Goal: Task Accomplishment & Management: Manage account settings

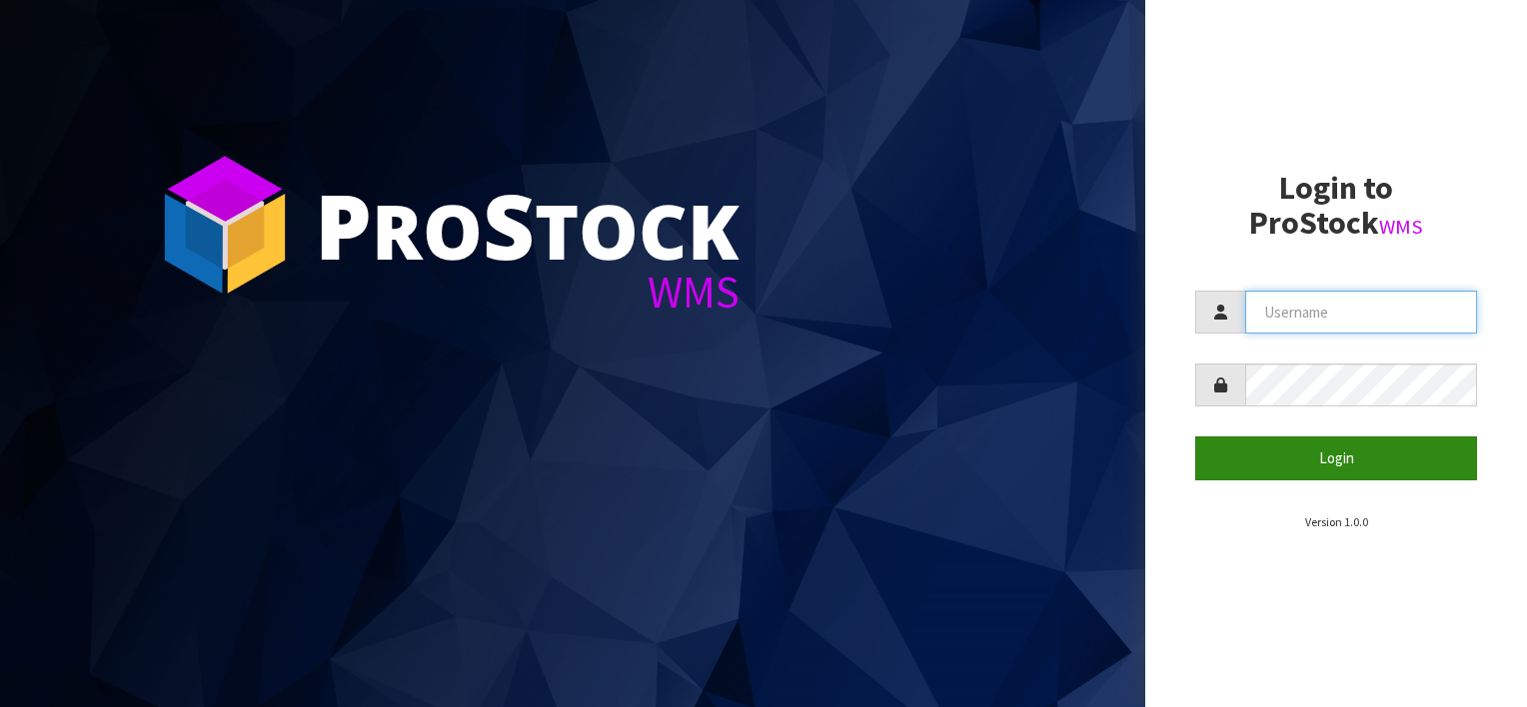
type input "yourreformer"
click at [1362, 462] on button "Login" at bounding box center [1336, 458] width 282 height 43
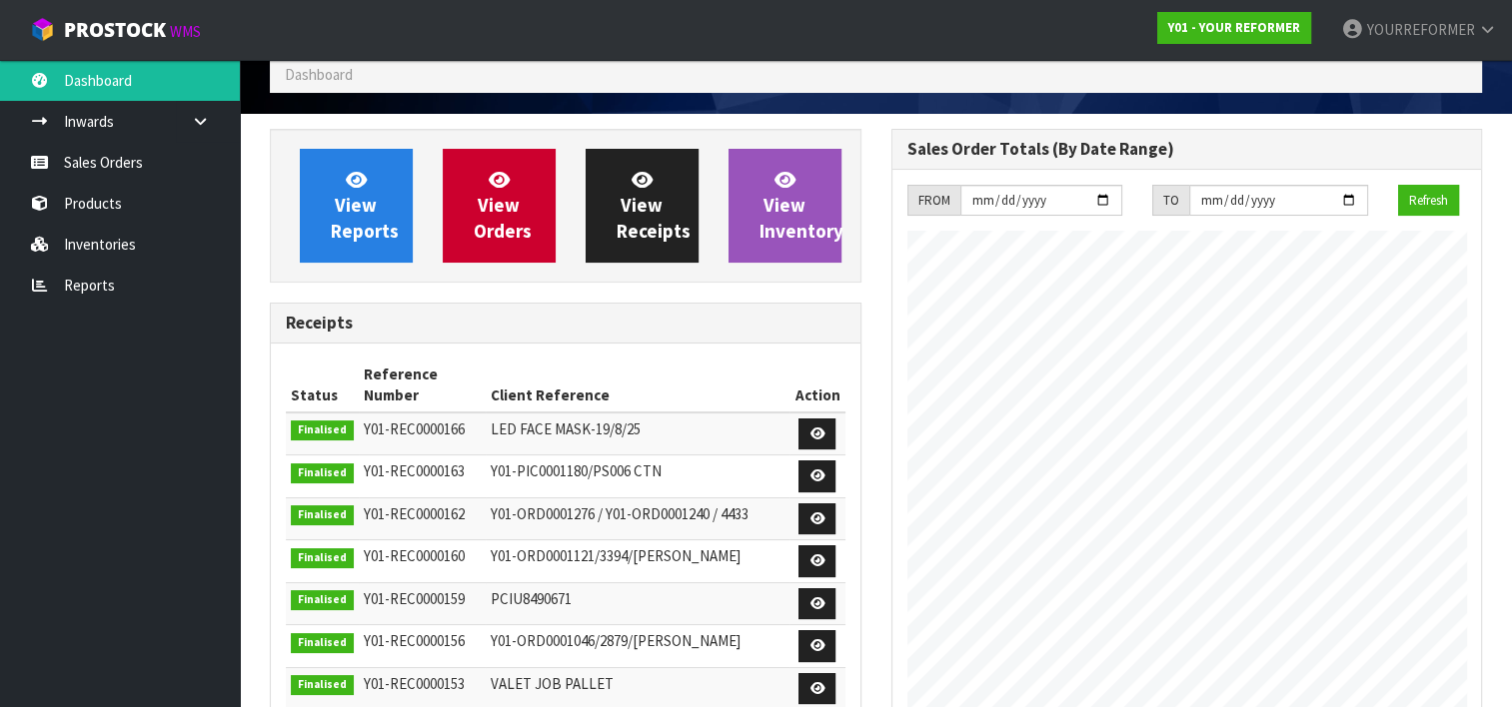
scroll to position [4, 0]
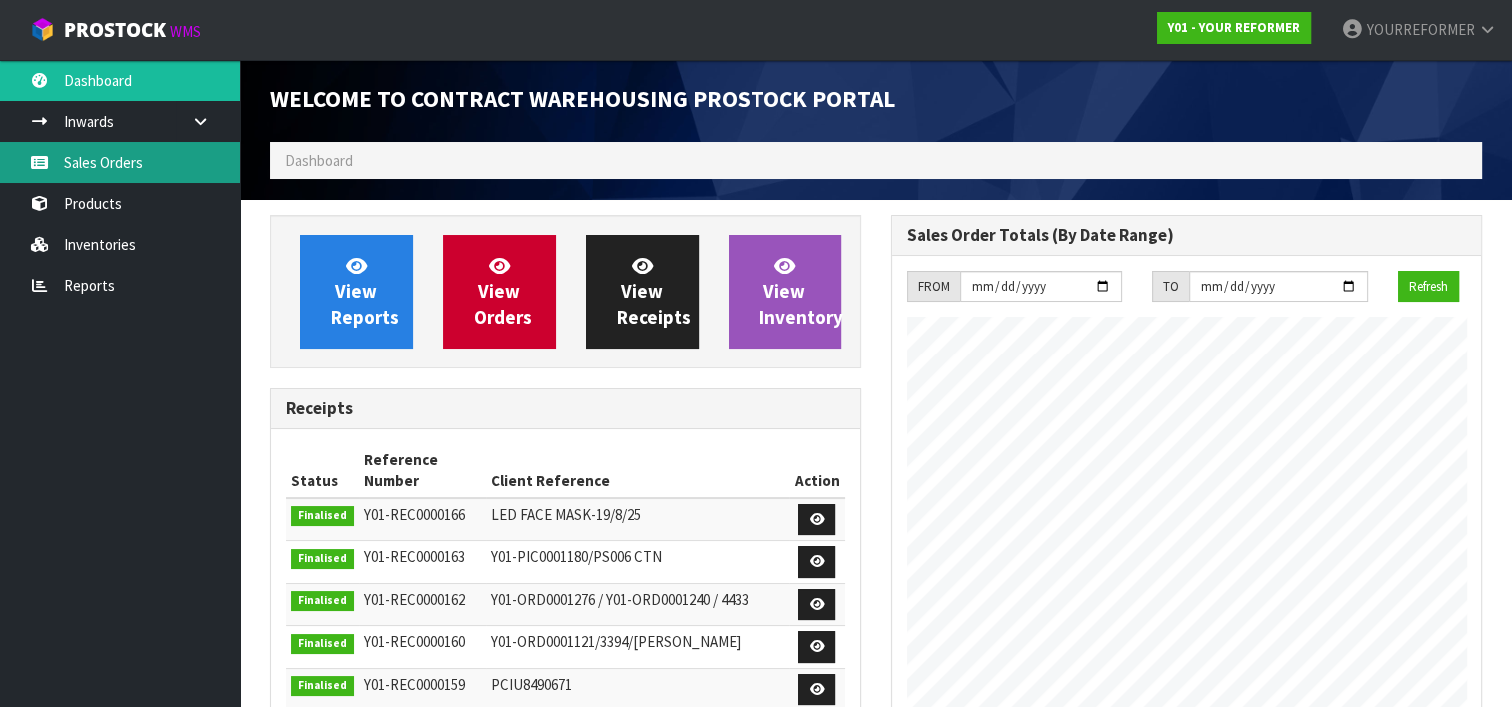
click at [97, 150] on link "Sales Orders" at bounding box center [120, 162] width 240 height 41
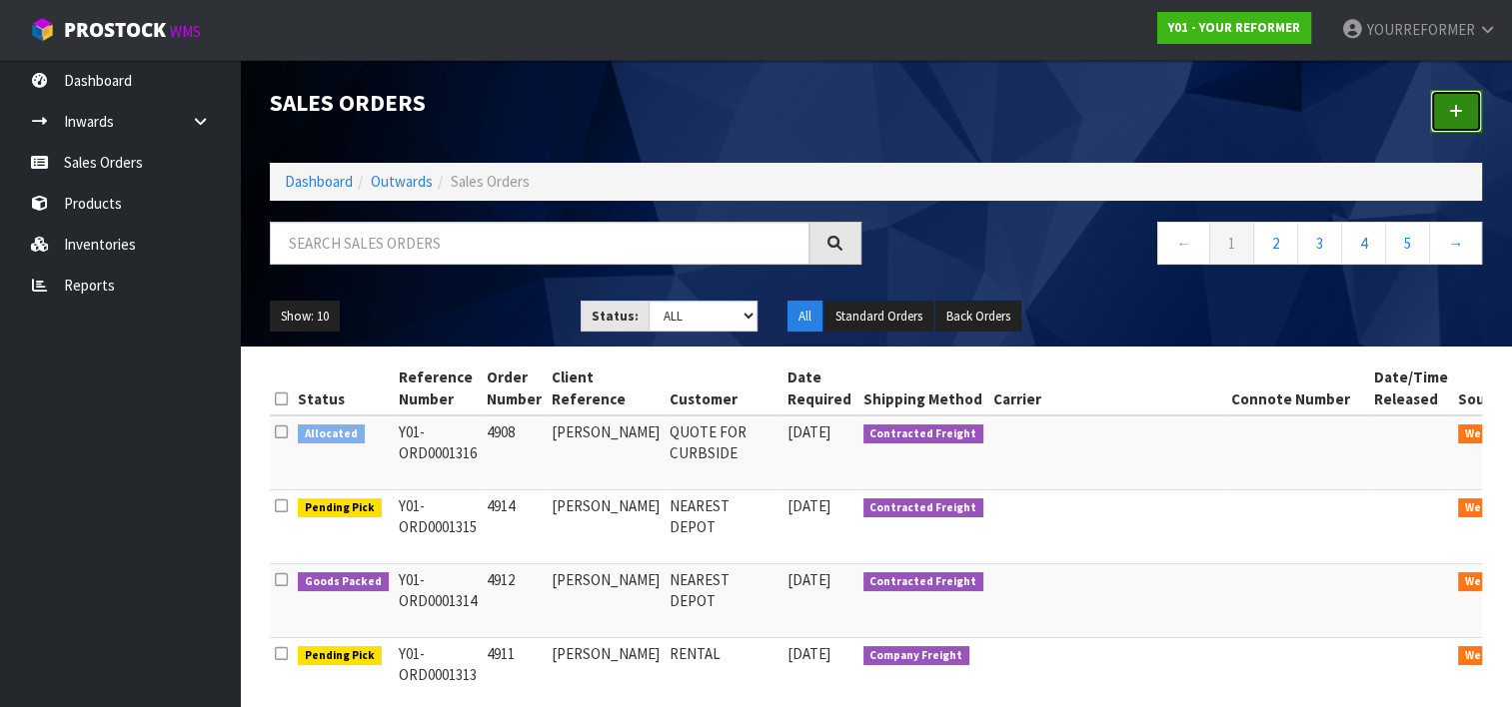
click at [1459, 115] on icon at bounding box center [1456, 111] width 14 height 15
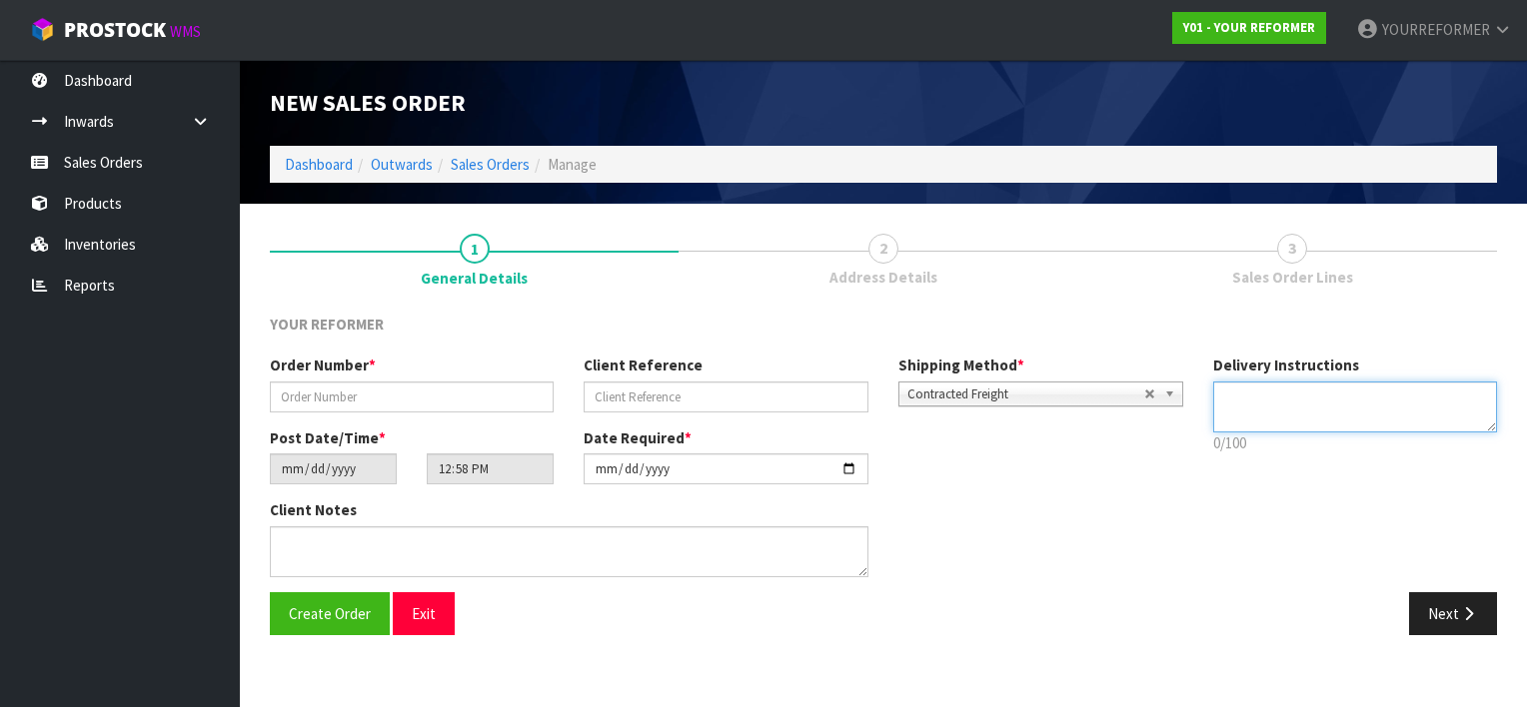
click at [1274, 399] on textarea at bounding box center [1355, 407] width 285 height 51
click at [506, 160] on link "Sales Orders" at bounding box center [490, 164] width 79 height 19
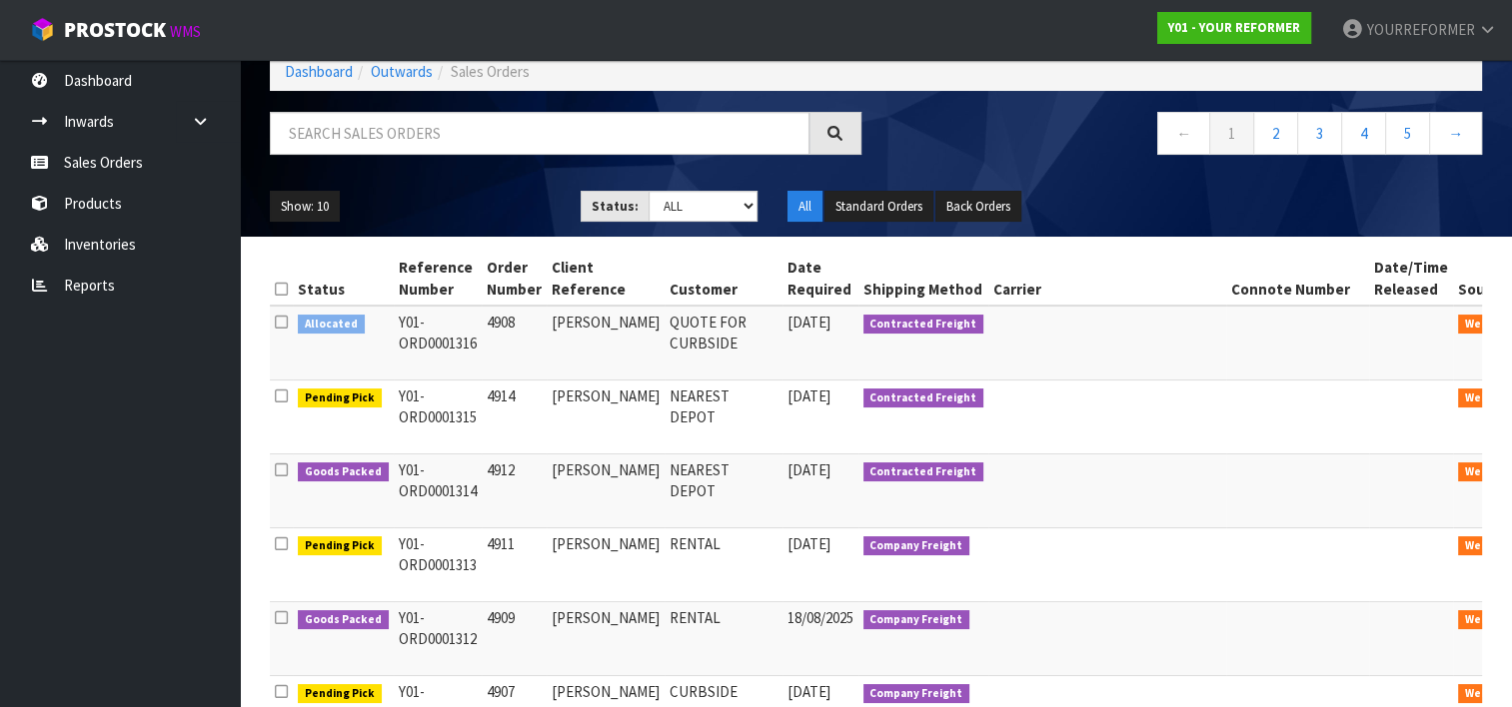
scroll to position [112, 0]
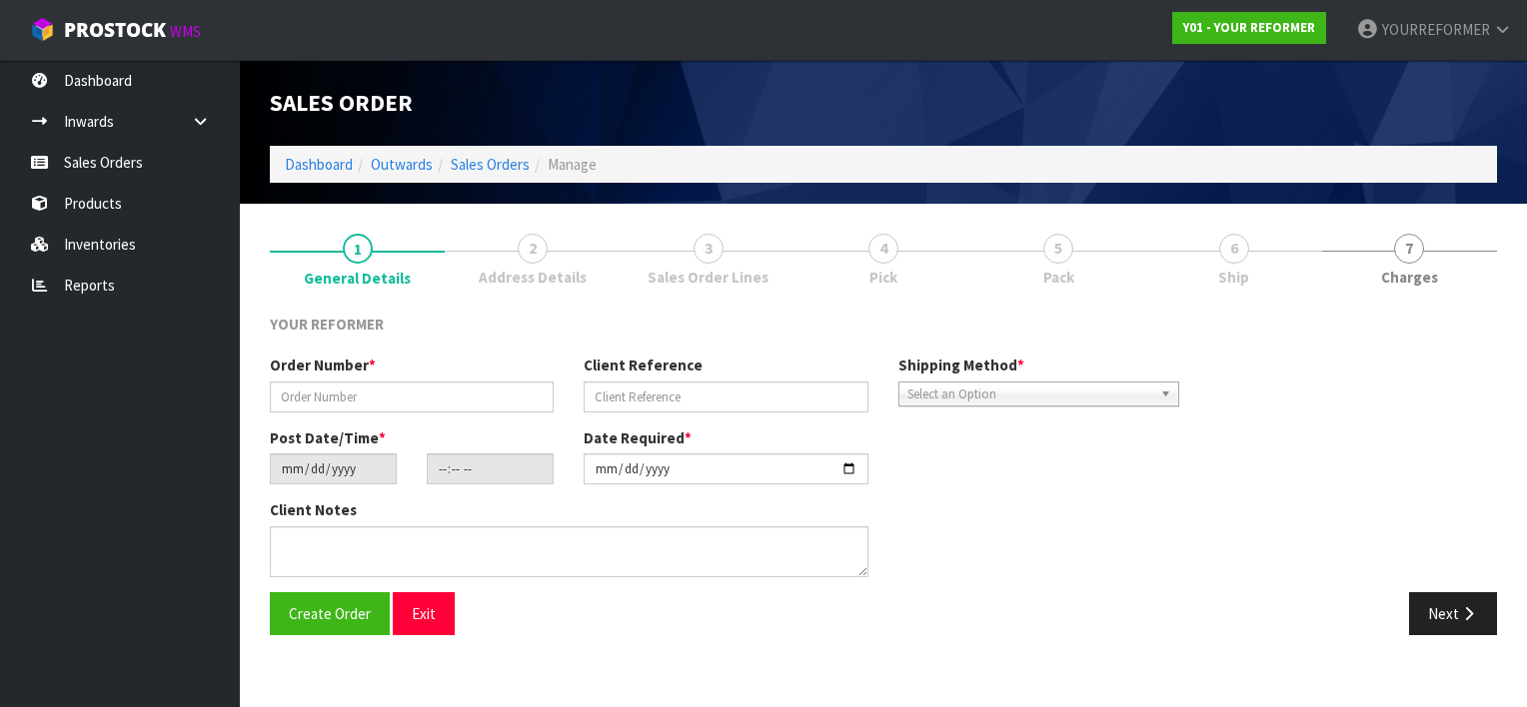
type input "4908"
type input "[PERSON_NAME]"
type input "[DATE]"
type input "11:22:00.000"
type input "[DATE]"
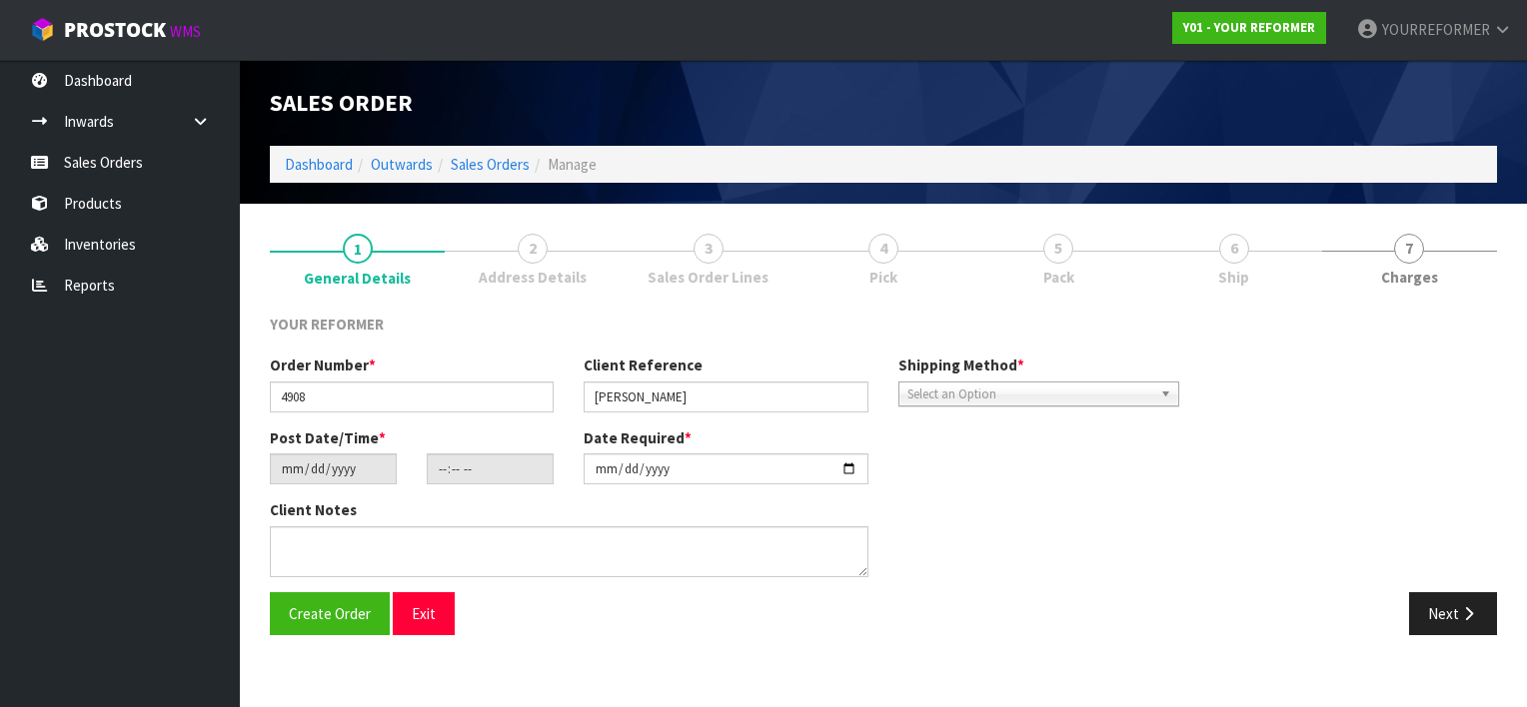
type textarea "[STREET_ADDRESS] [PHONE_NUMBER]"
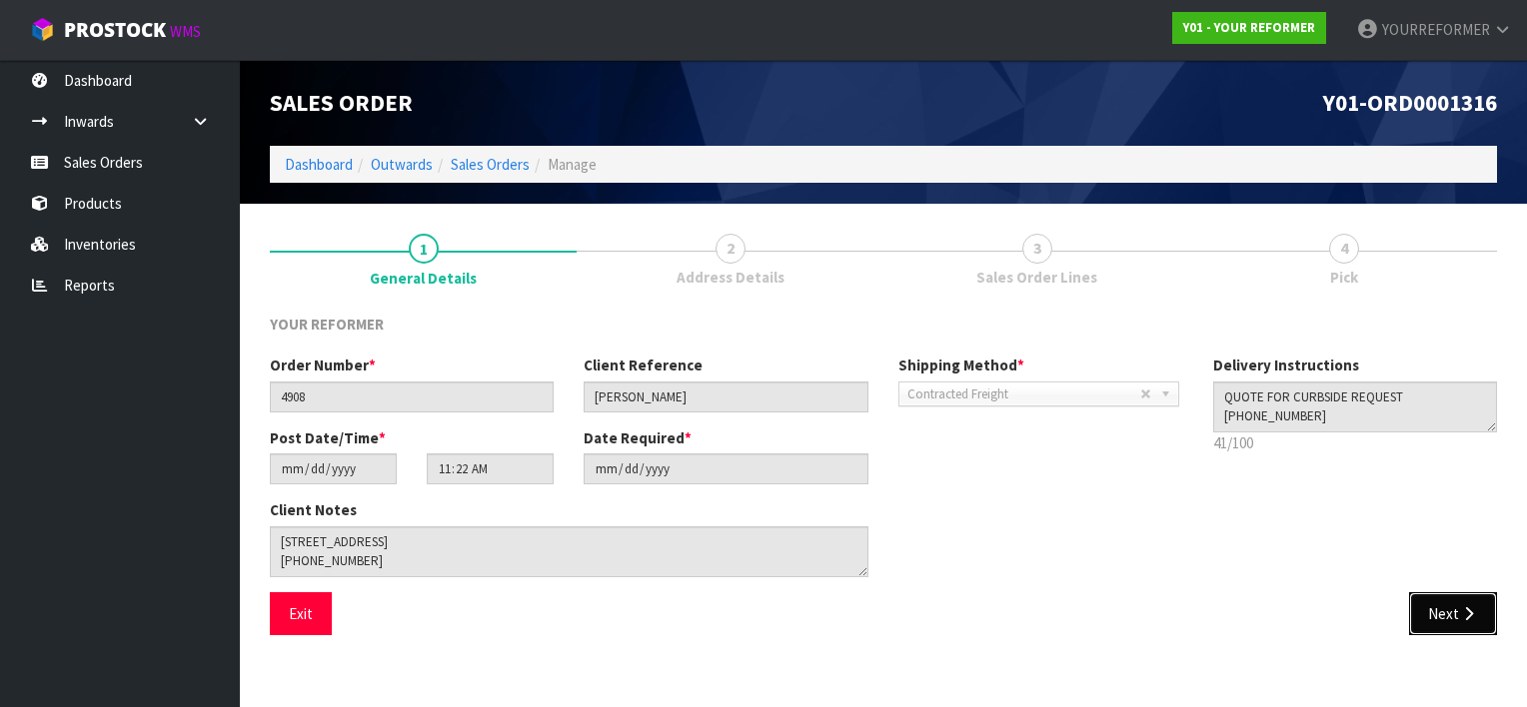
click at [1447, 611] on button "Next" at bounding box center [1453, 614] width 88 height 43
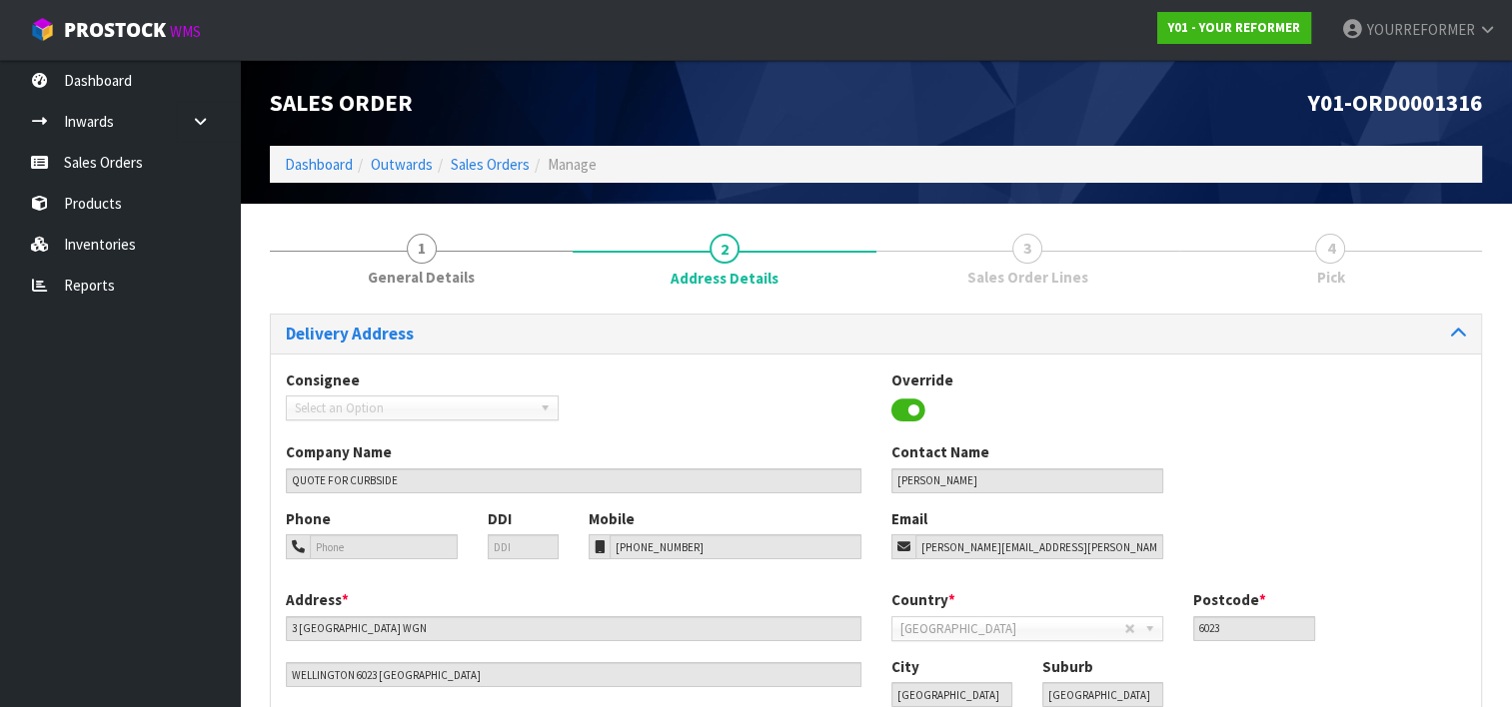
scroll to position [140, 0]
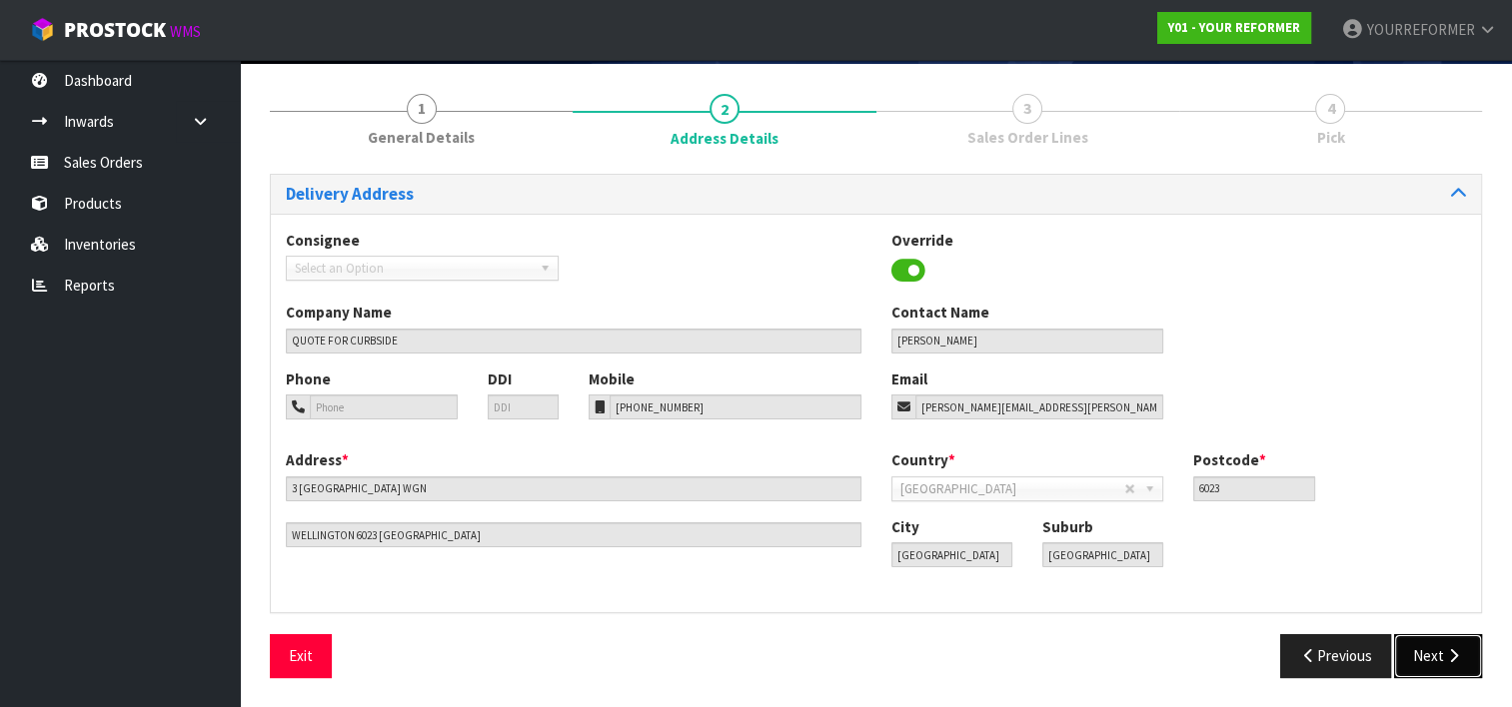
click at [1453, 652] on icon "button" at bounding box center [1453, 655] width 19 height 15
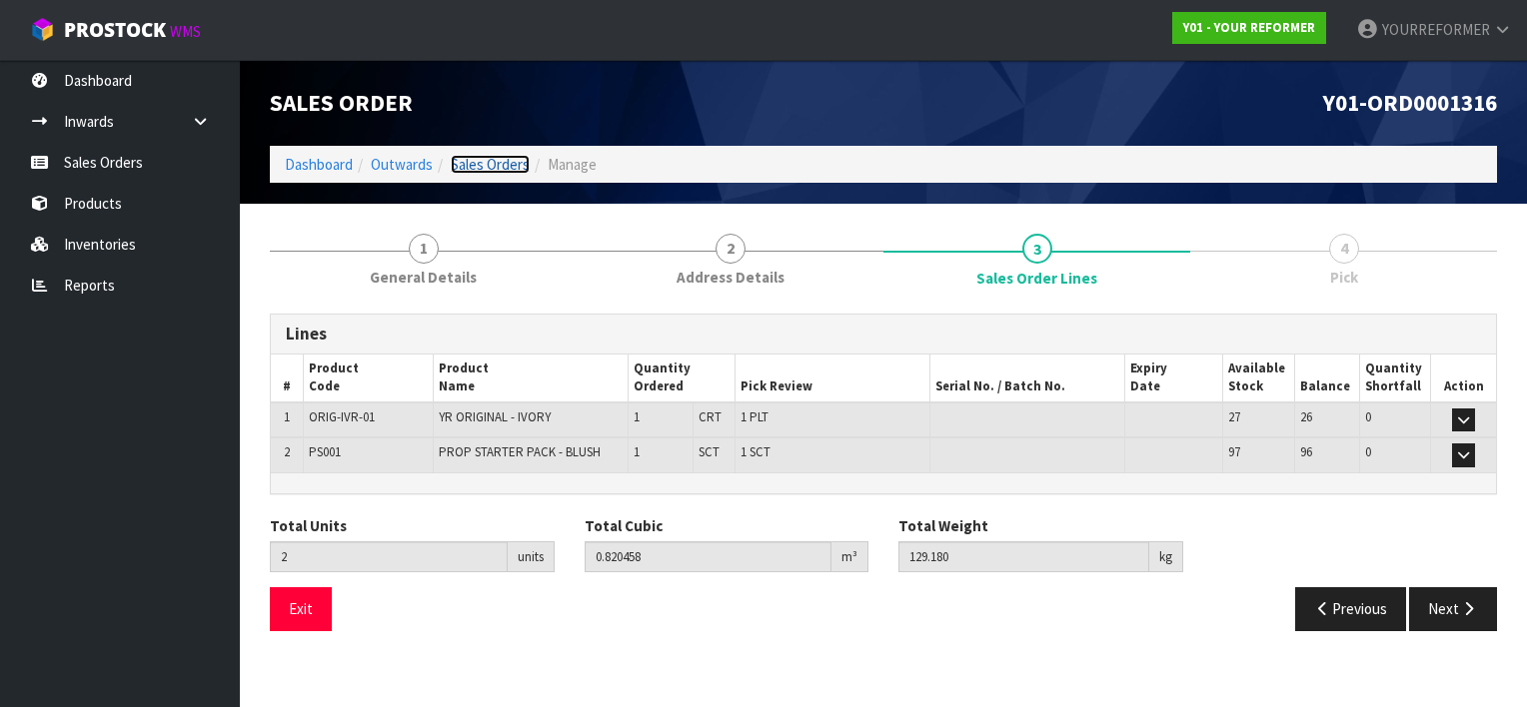
click at [492, 163] on link "Sales Orders" at bounding box center [490, 164] width 79 height 19
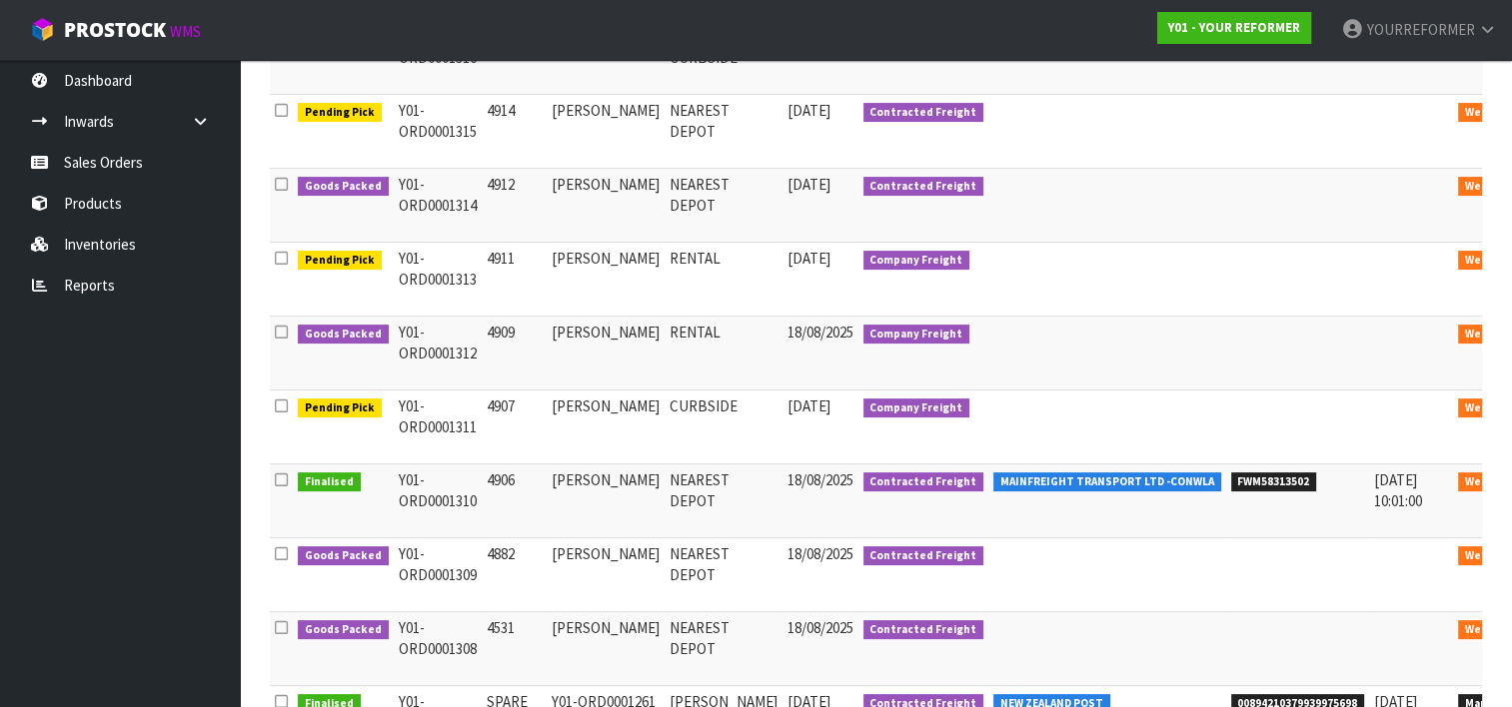
scroll to position [402, 0]
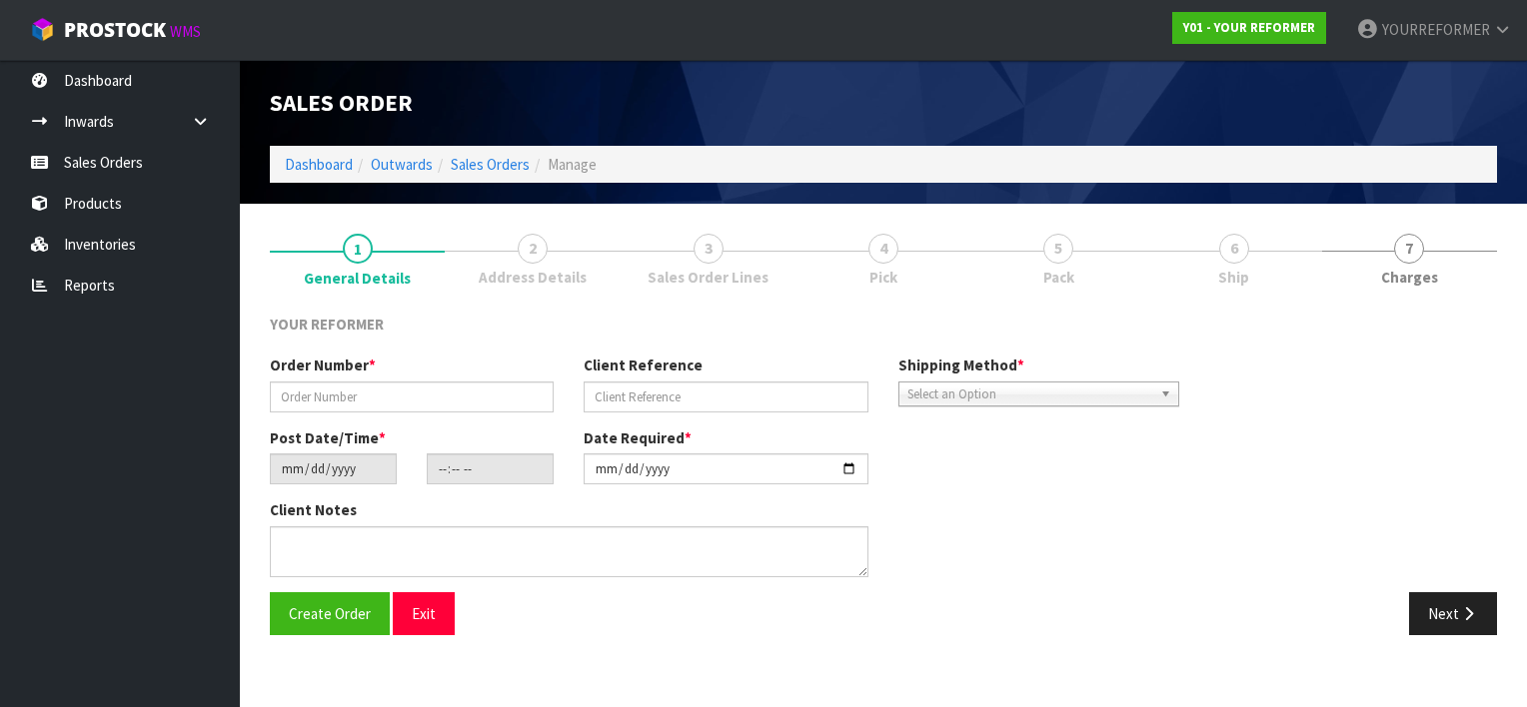
type input "4906"
type input "[PERSON_NAME]"
type input "[DATE]"
type input "10:51:00.000"
type input "[DATE]"
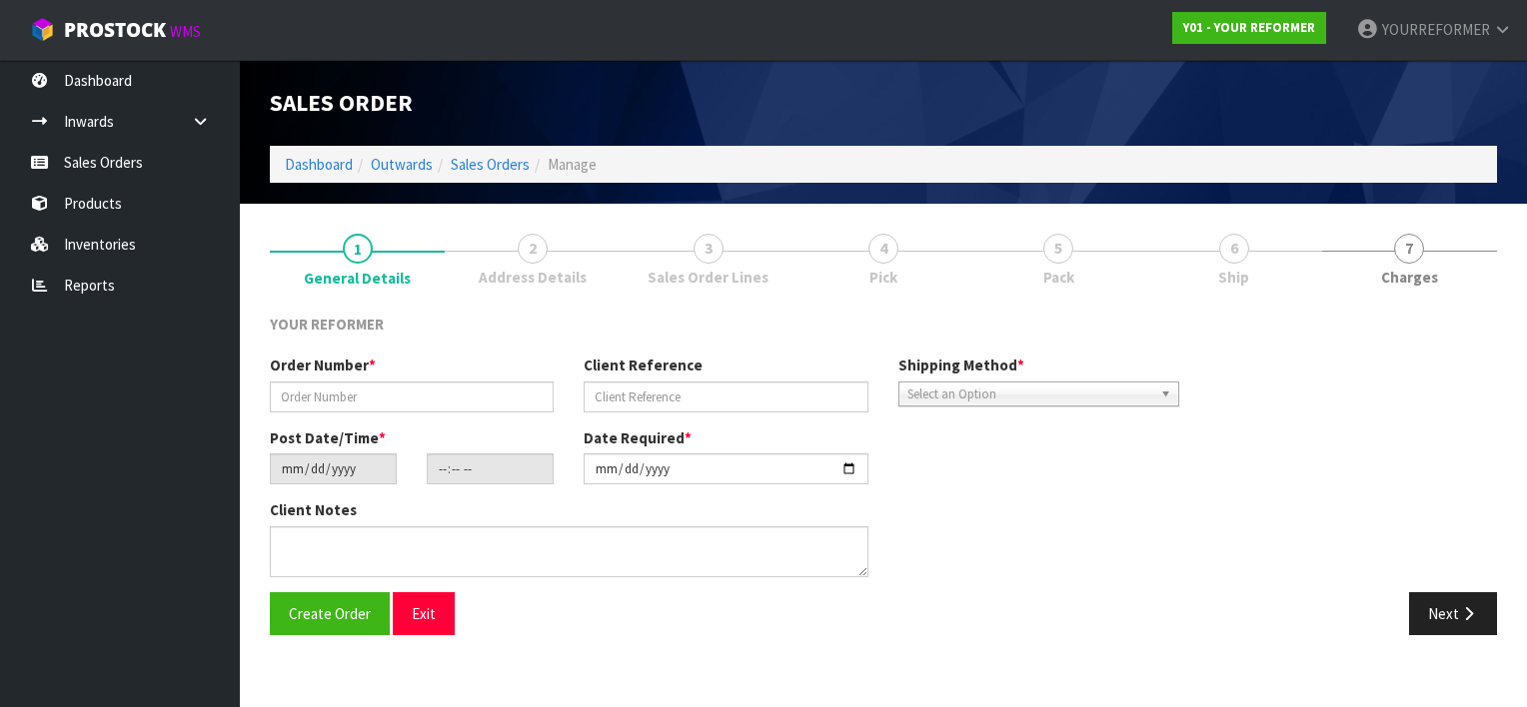
type textarea "200 [PERSON_NAME] DR OUTBACK TRADING LTD MWT [GEOGRAPHIC_DATA] [GEOGRAPHIC_DATA]"
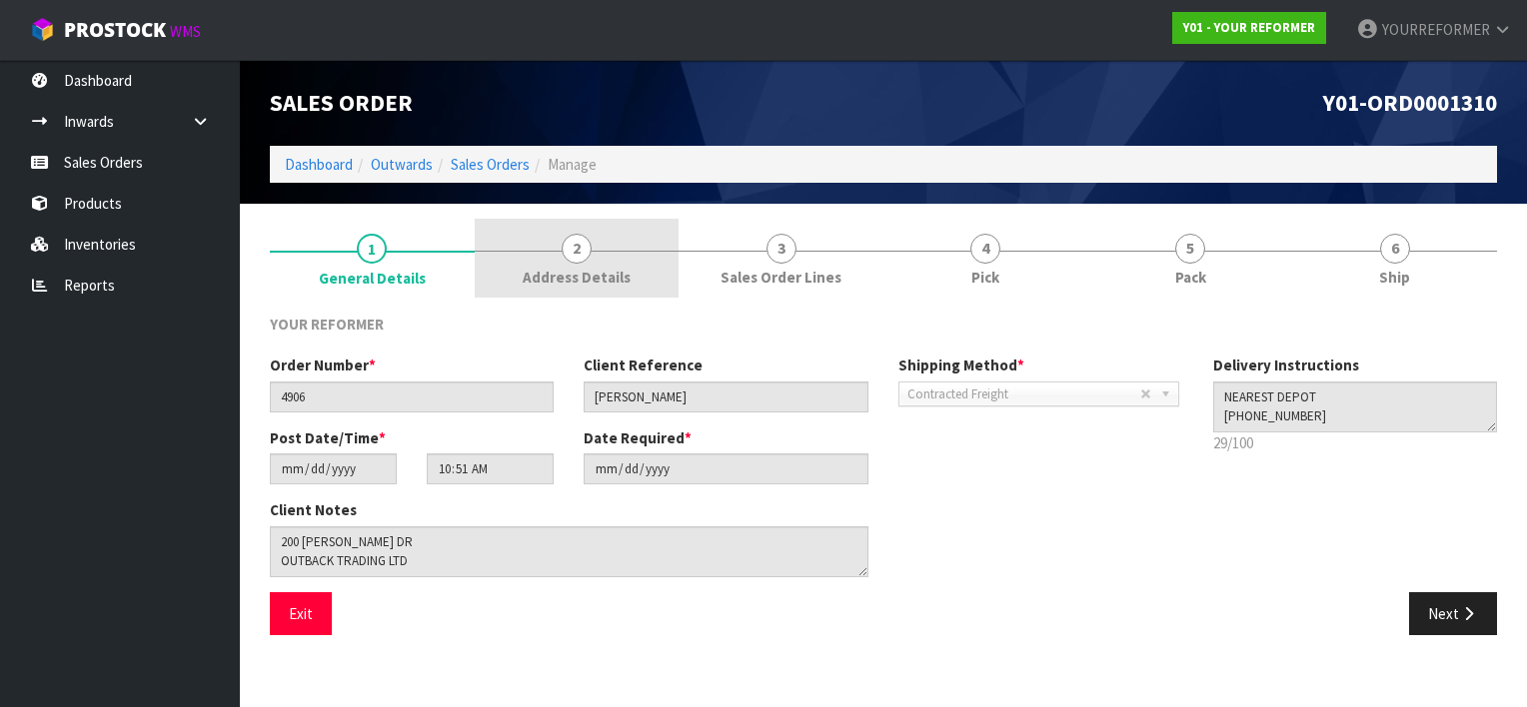
click at [537, 274] on span "Address Details" at bounding box center [577, 277] width 108 height 21
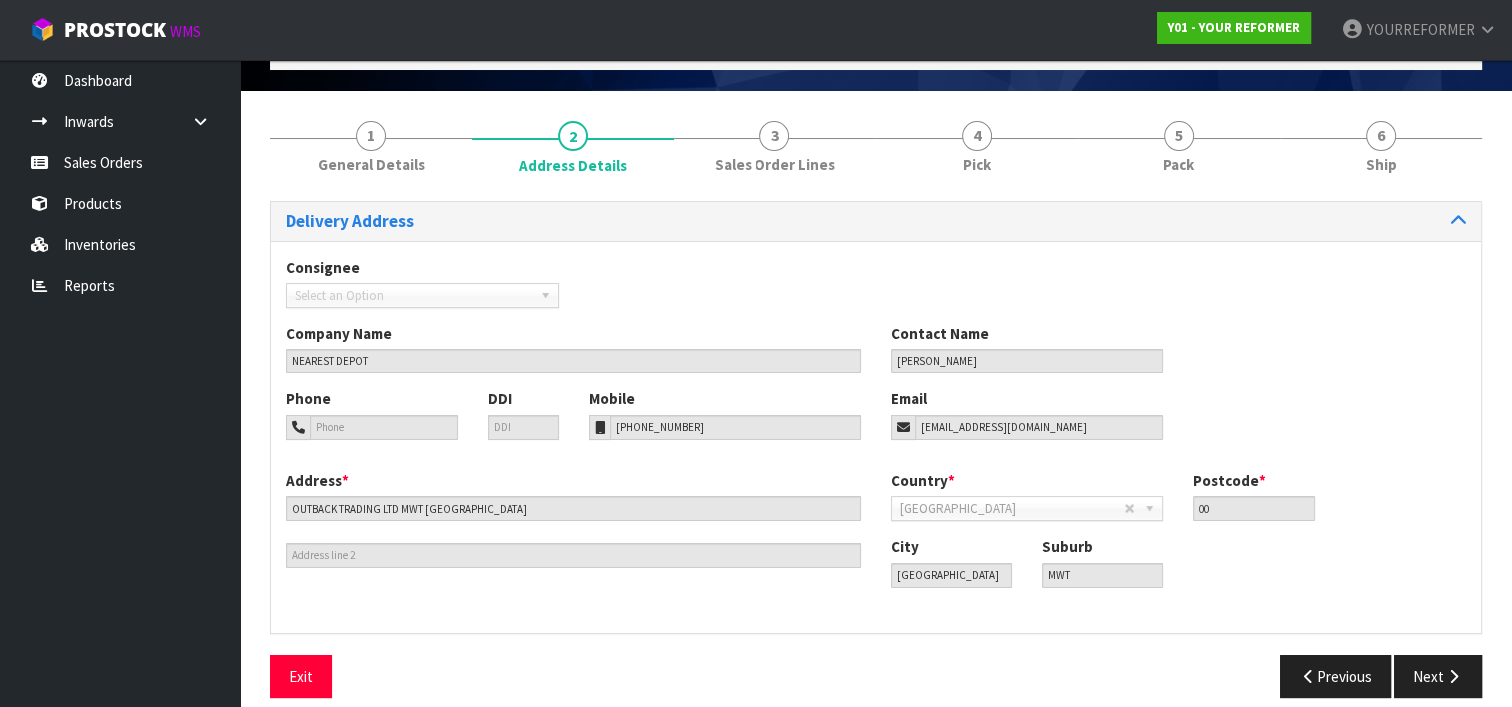
scroll to position [112, 0]
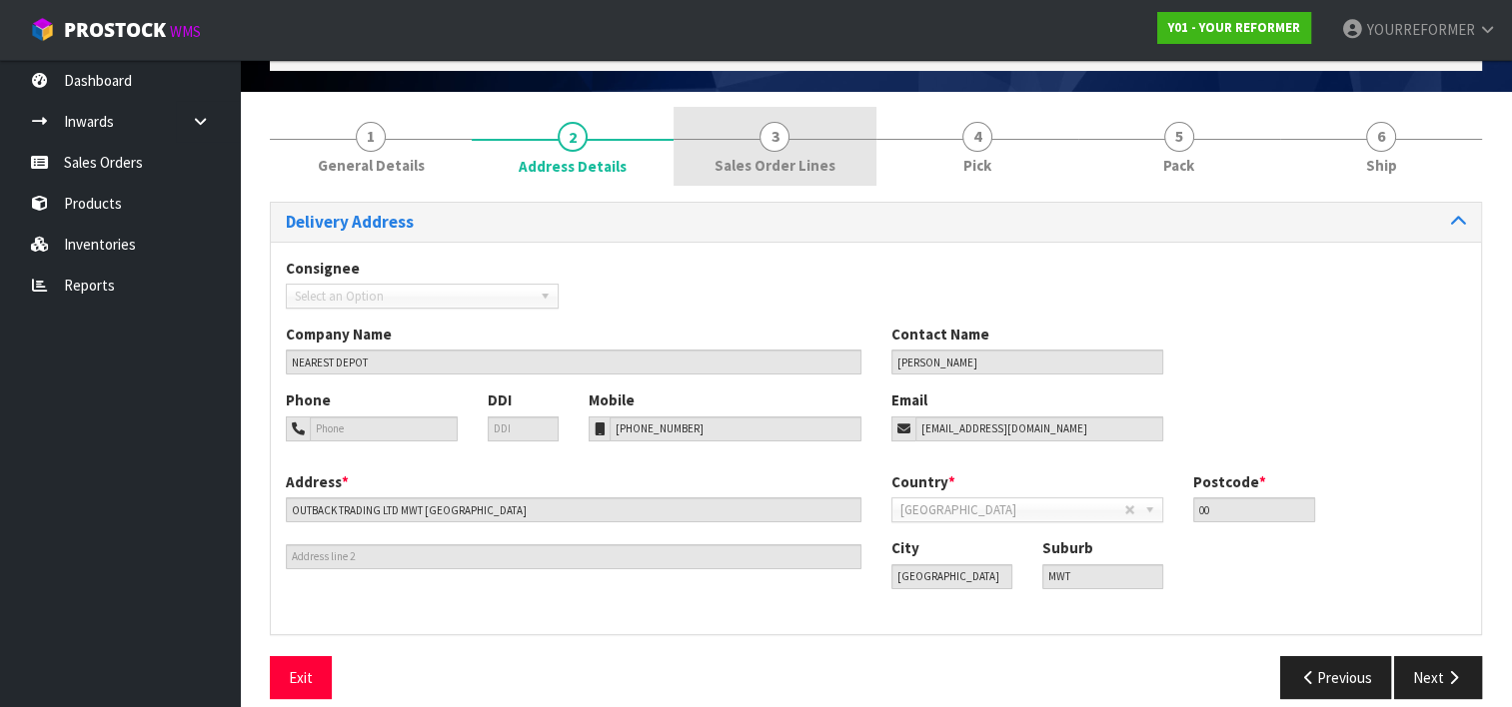
click at [795, 168] on span "Sales Order Lines" at bounding box center [774, 165] width 121 height 21
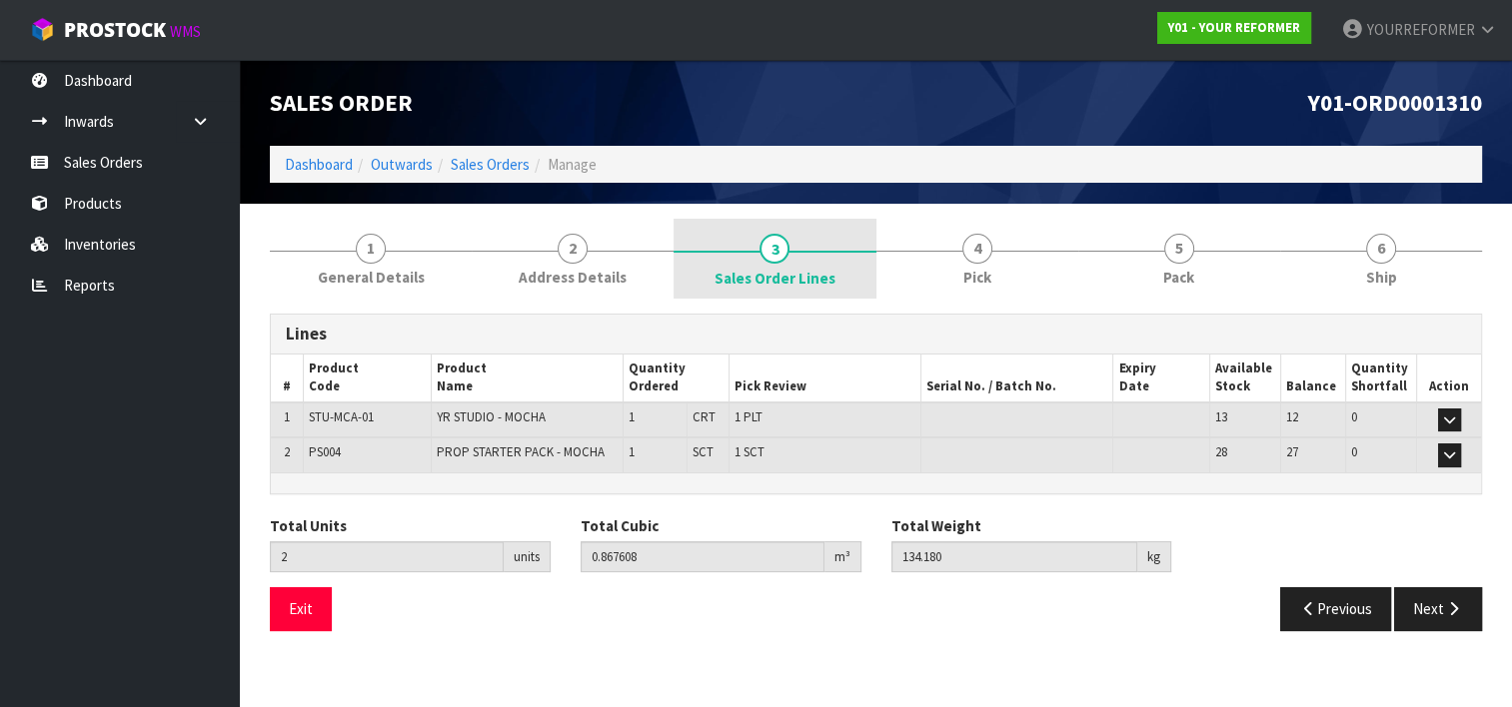
scroll to position [0, 0]
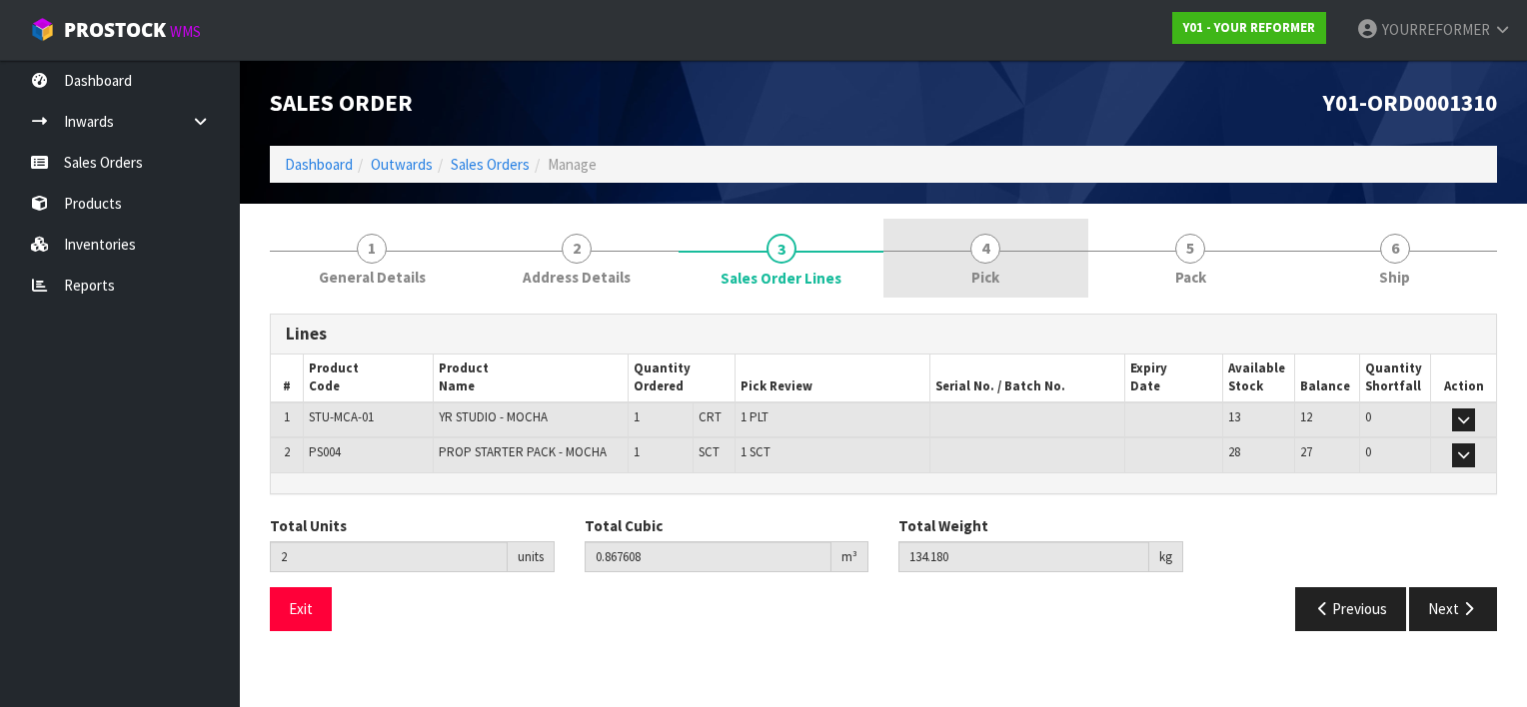
click at [1011, 239] on link "4 Pick" at bounding box center [985, 258] width 205 height 79
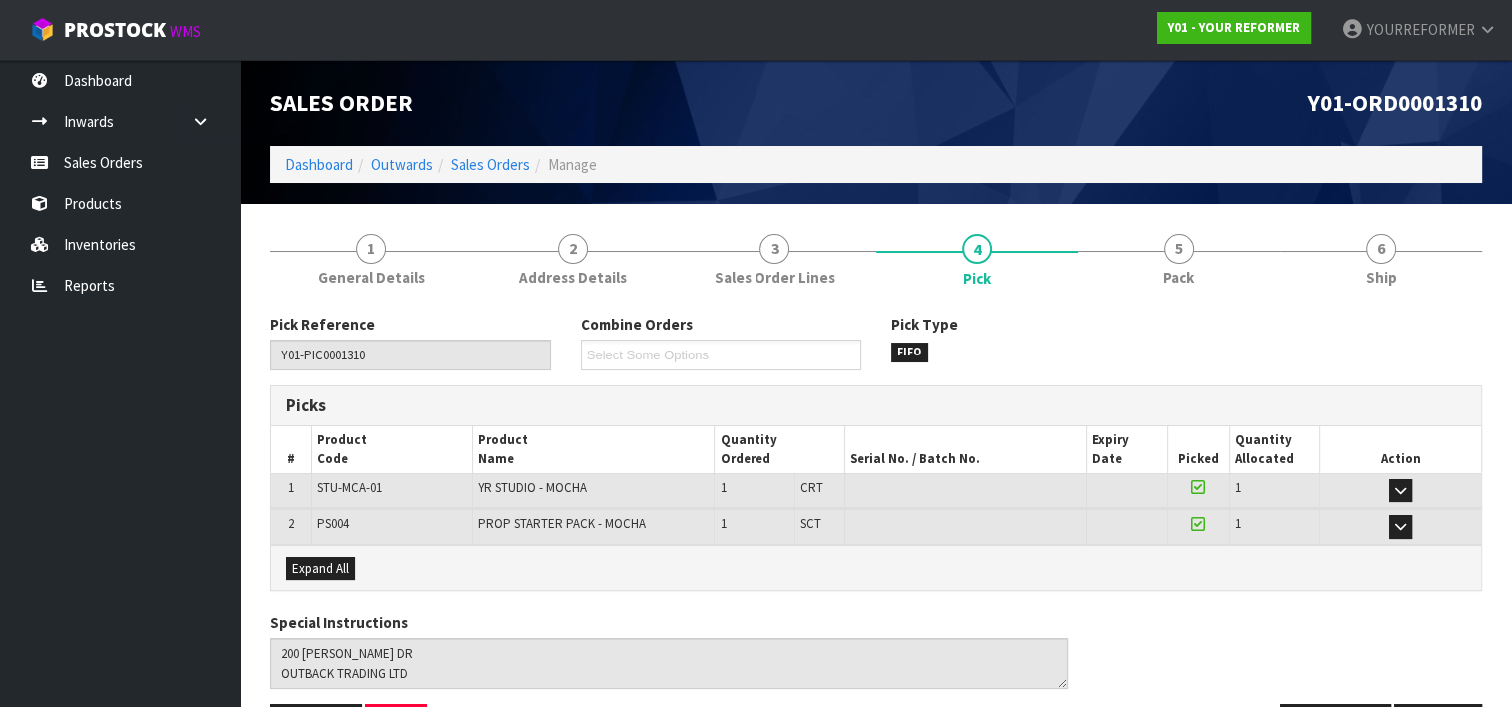
scroll to position [66, 0]
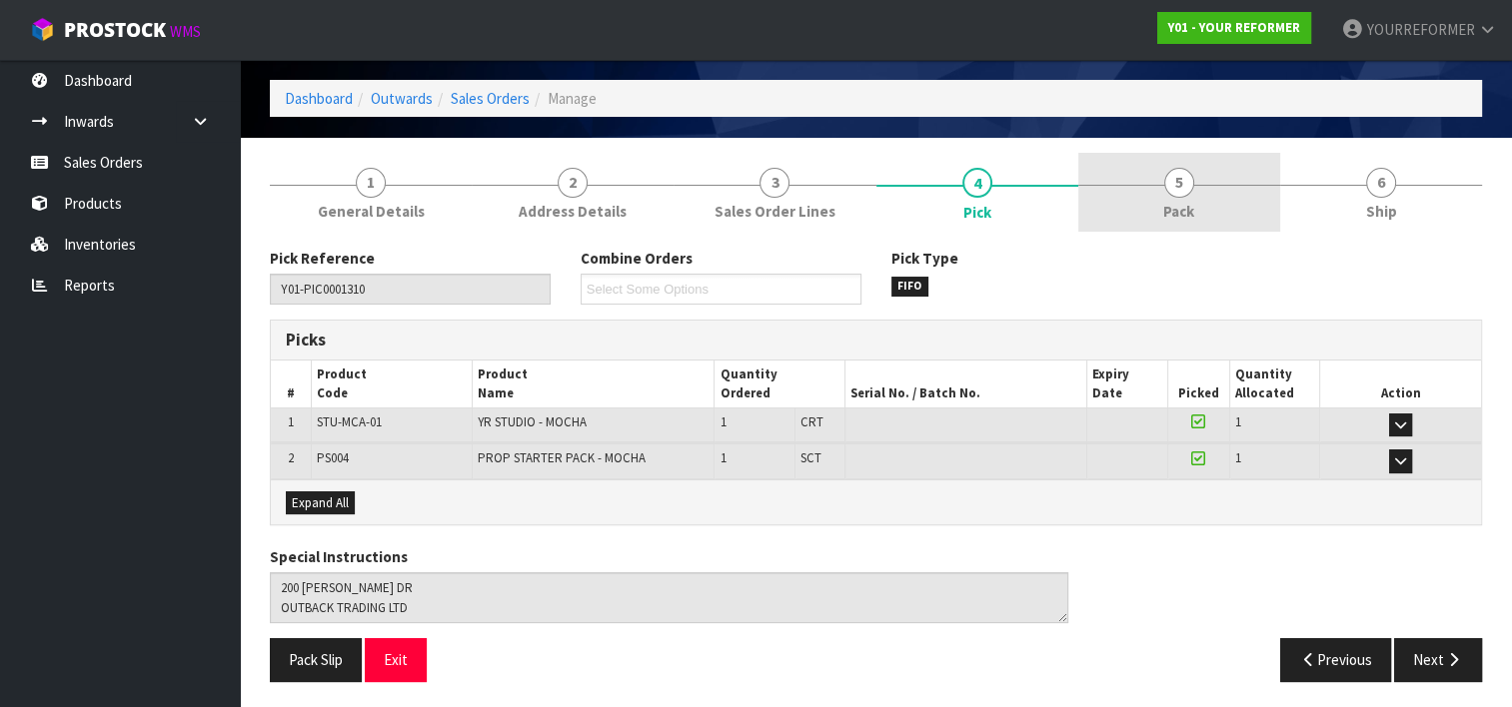
click at [1191, 189] on link "5 Pack" at bounding box center [1179, 192] width 202 height 79
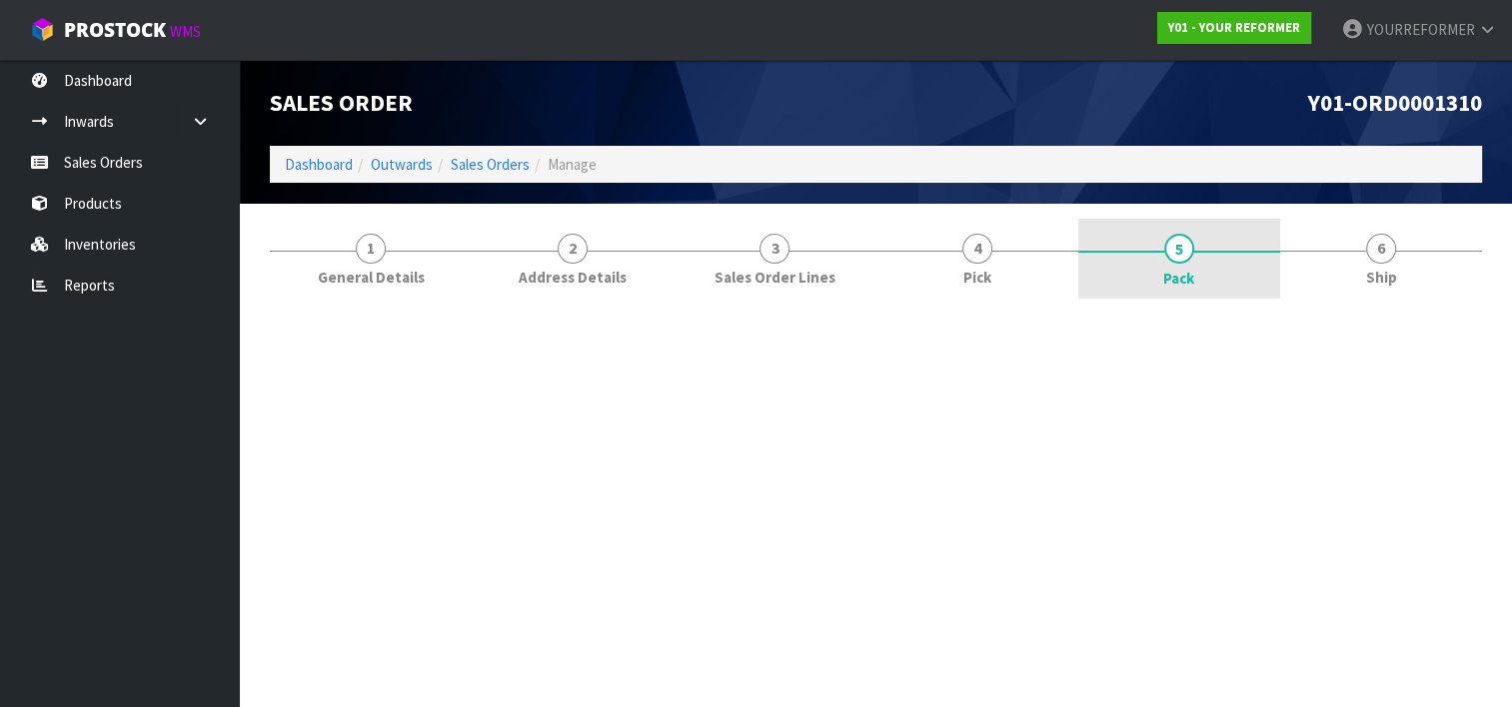
scroll to position [0, 0]
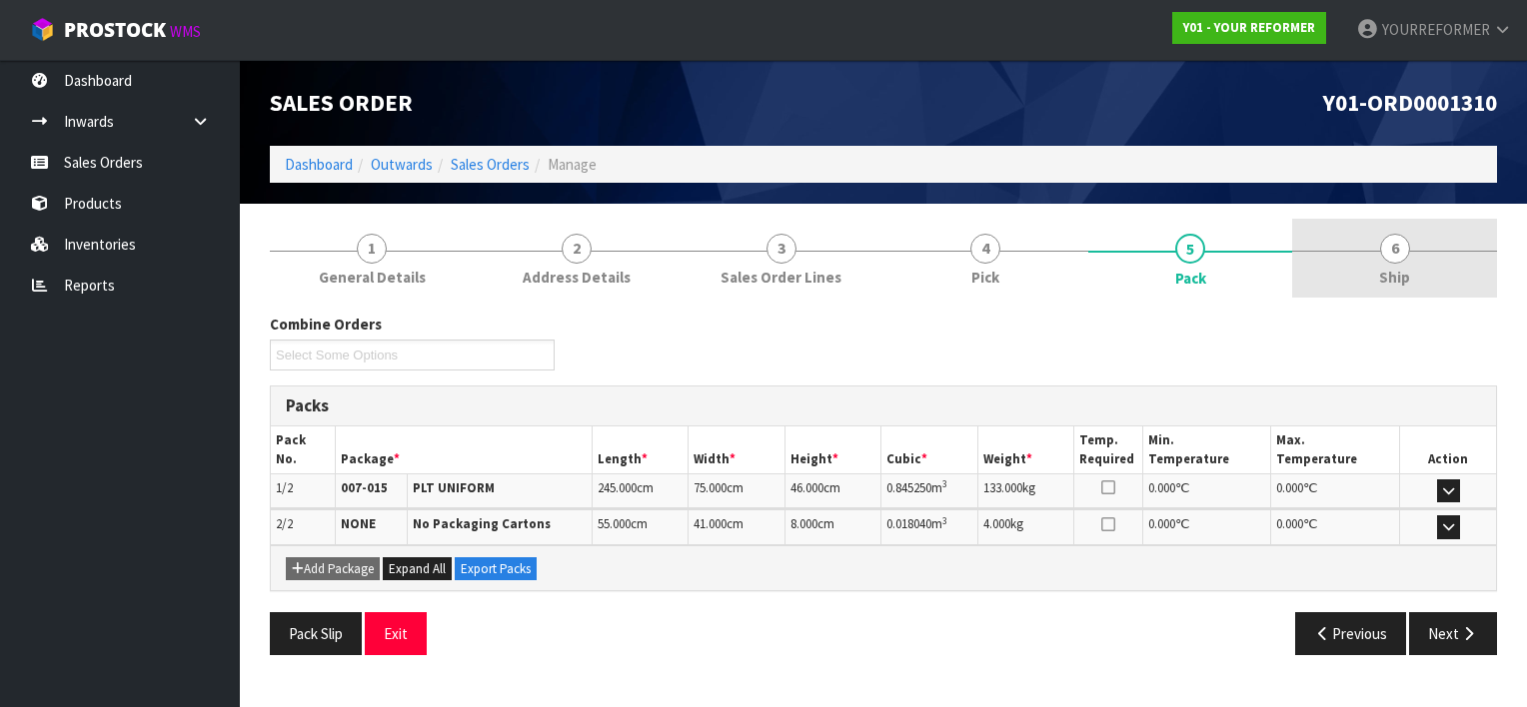
click at [1387, 261] on span "6" at bounding box center [1395, 249] width 30 height 30
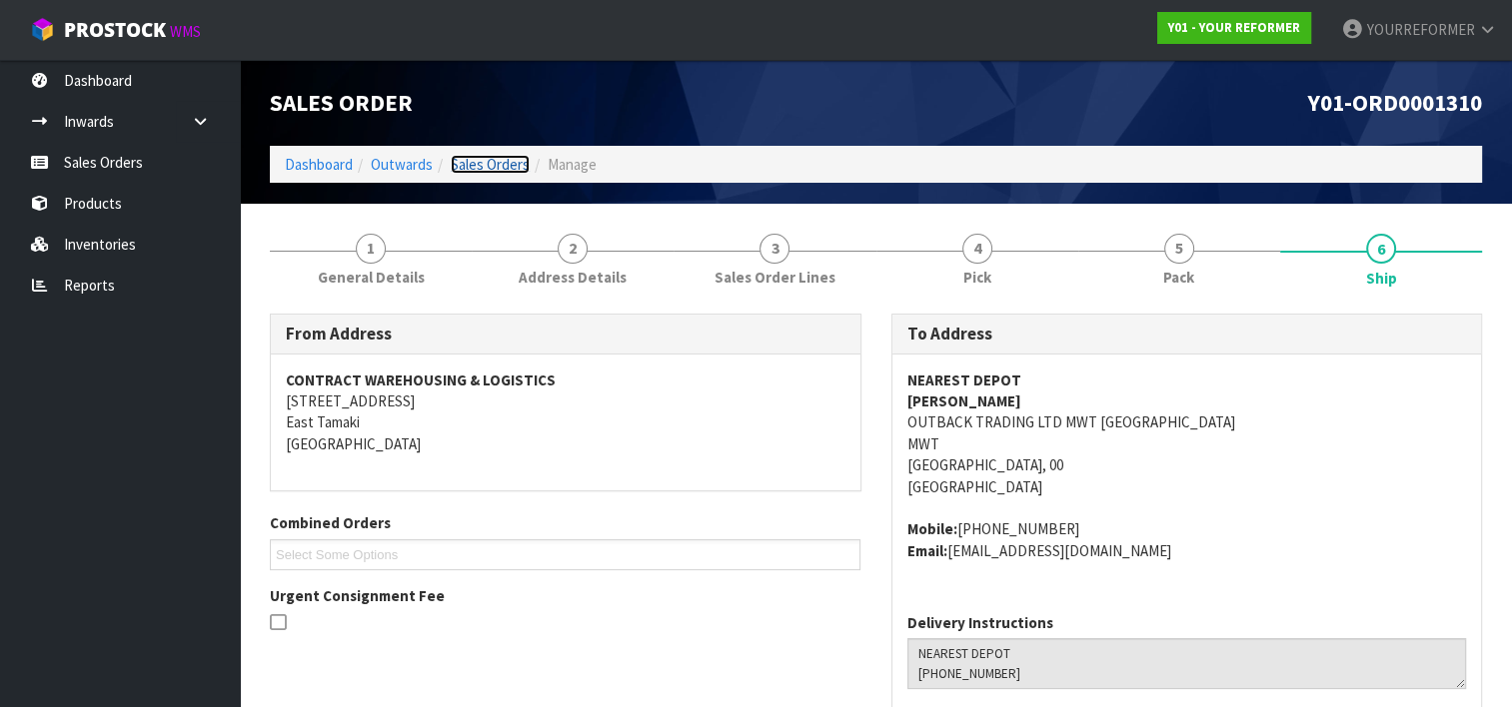
click at [484, 169] on link "Sales Orders" at bounding box center [490, 164] width 79 height 19
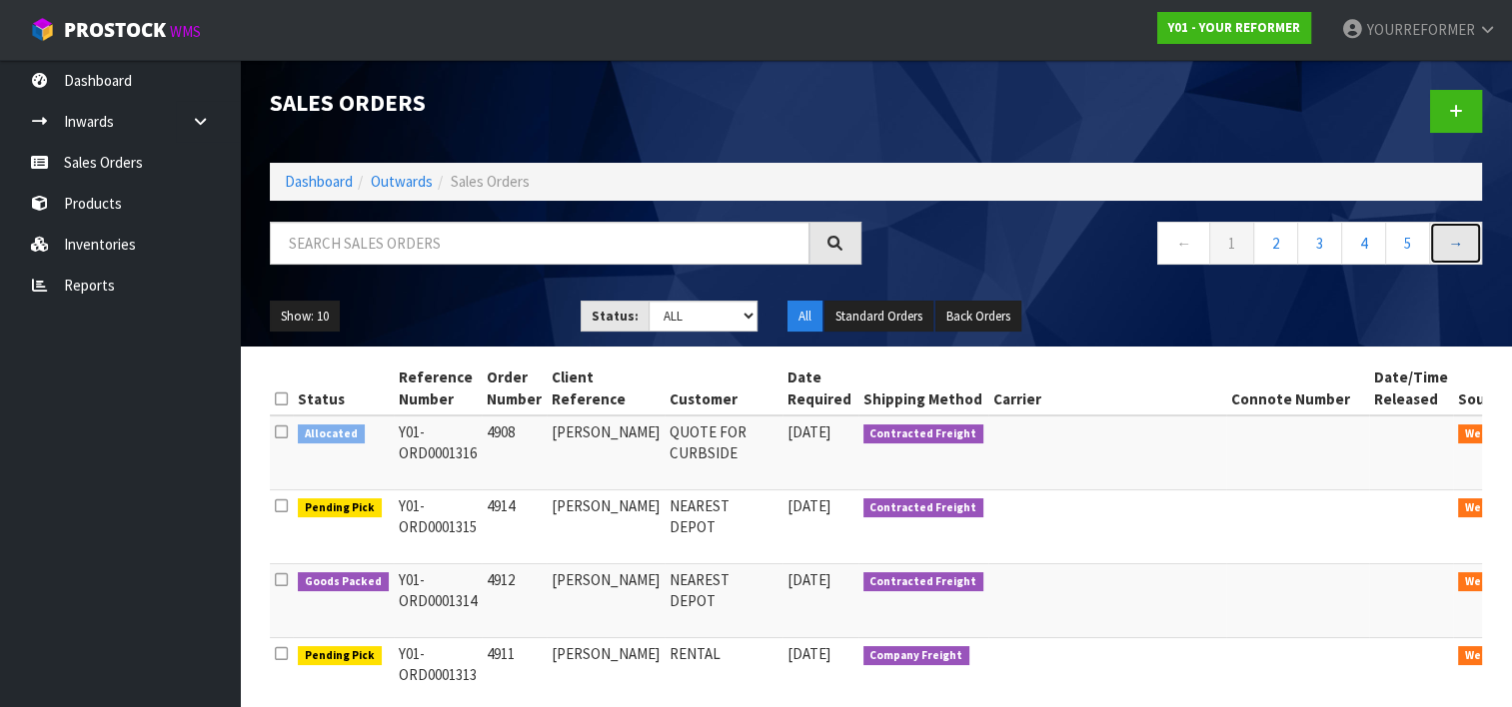
click at [1469, 254] on link "→" at bounding box center [1455, 243] width 53 height 43
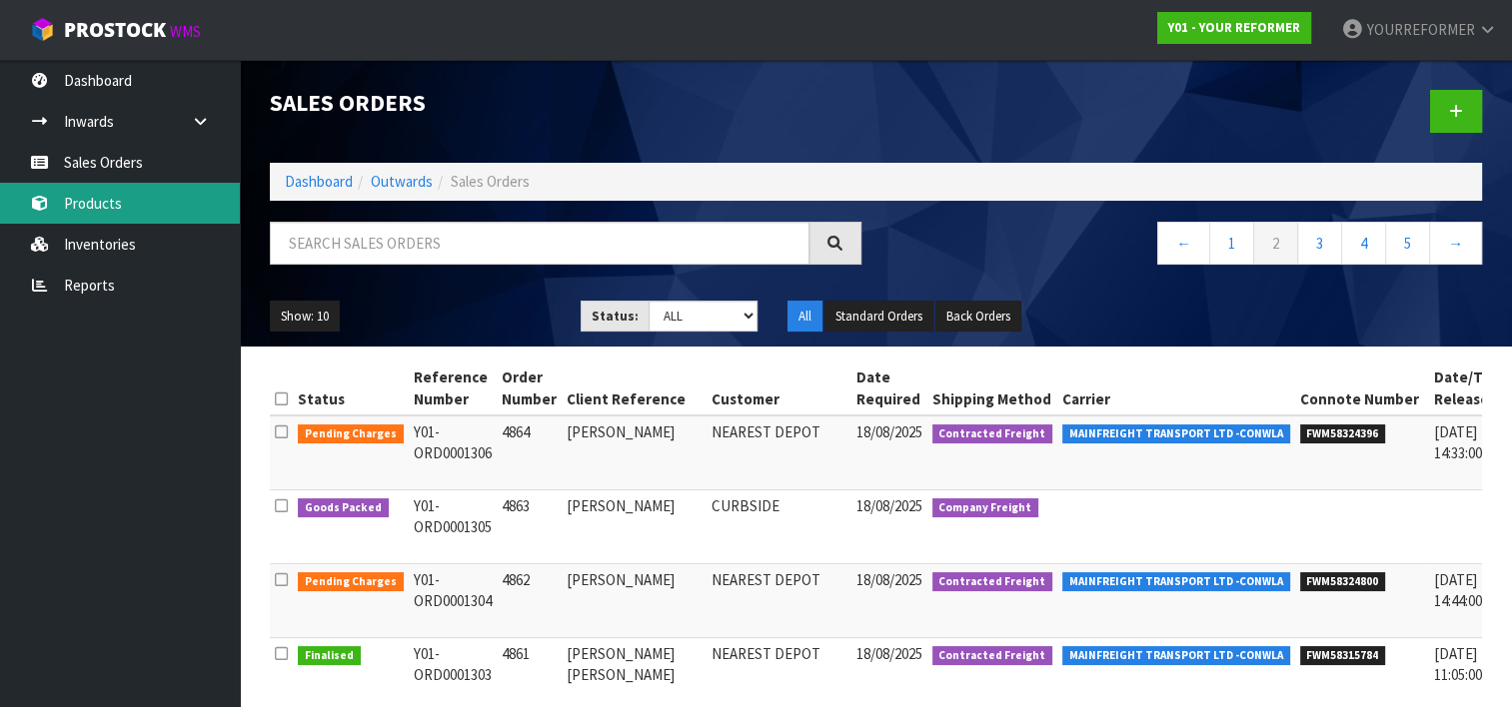
click at [136, 202] on link "Products" at bounding box center [120, 203] width 240 height 41
